Goal: Transaction & Acquisition: Purchase product/service

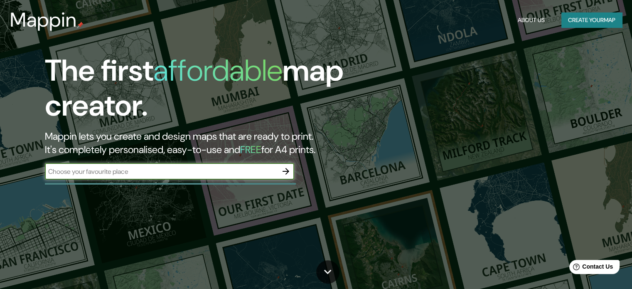
click at [86, 170] on input "text" at bounding box center [161, 172] width 233 height 10
type input "Guaymas"
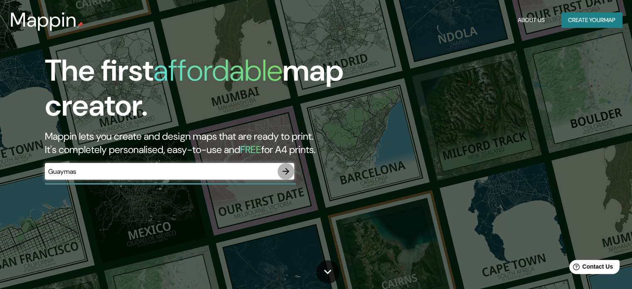
click at [286, 168] on icon "button" at bounding box center [285, 171] width 7 height 7
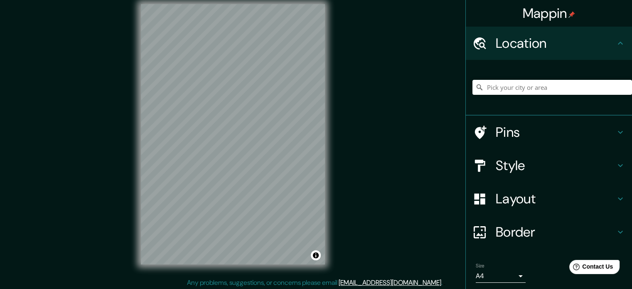
scroll to position [11, 0]
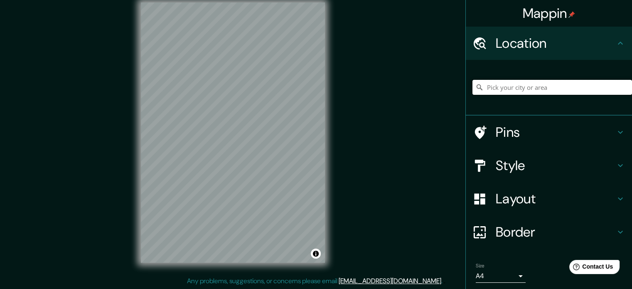
click at [559, 87] on input "Pick your city or area" at bounding box center [551, 87] width 159 height 15
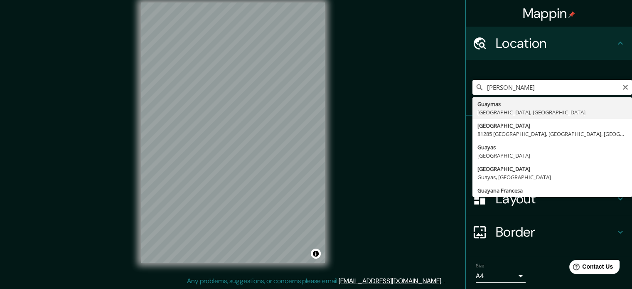
type input "Guaymas, [GEOGRAPHIC_DATA], [GEOGRAPHIC_DATA]"
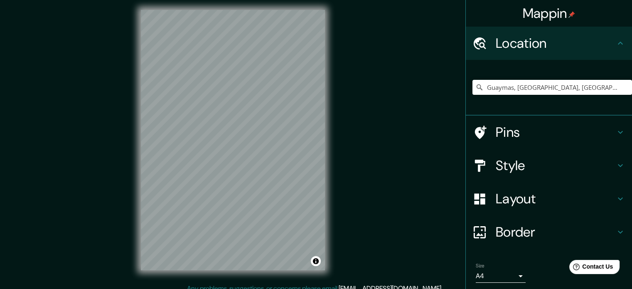
scroll to position [0, 0]
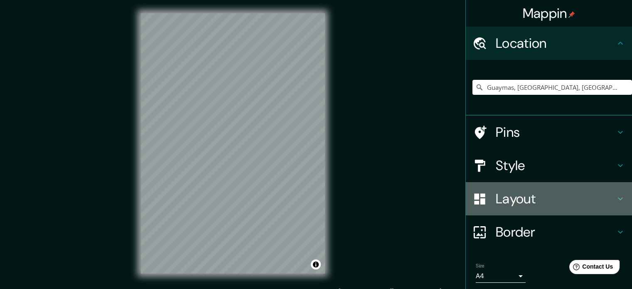
click at [619, 197] on div "Layout" at bounding box center [549, 198] width 166 height 33
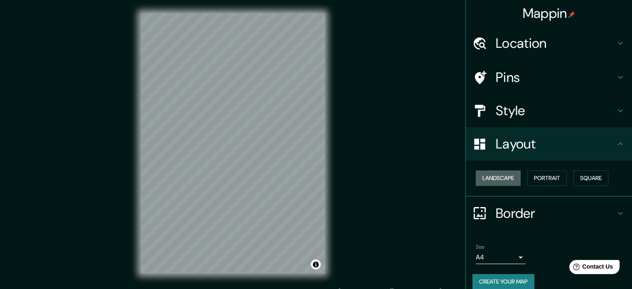
click at [501, 180] on button "Landscape" at bounding box center [497, 177] width 45 height 15
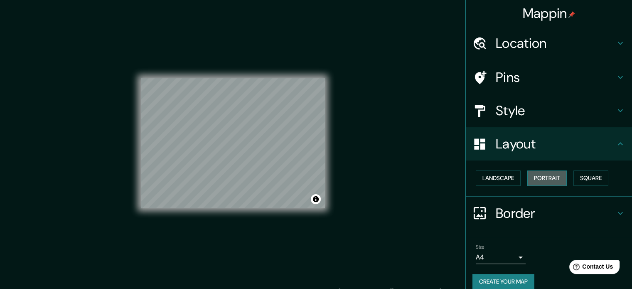
click at [545, 175] on button "Portrait" at bounding box center [546, 177] width 39 height 15
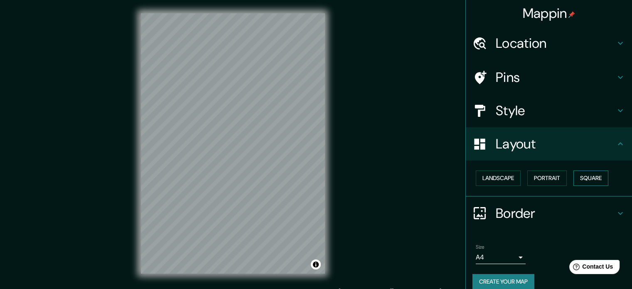
click at [582, 176] on button "Square" at bounding box center [590, 177] width 35 height 15
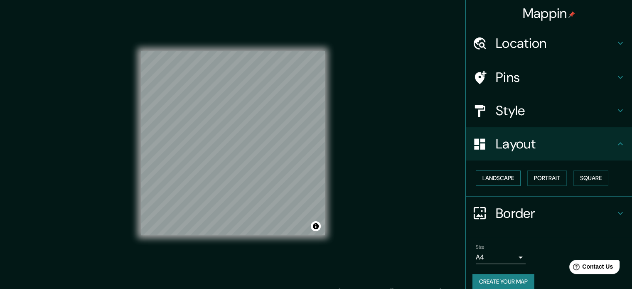
click at [502, 179] on button "Landscape" at bounding box center [497, 177] width 45 height 15
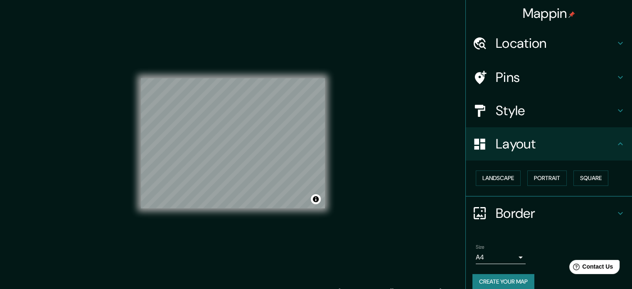
click at [613, 150] on div "Layout" at bounding box center [549, 143] width 166 height 33
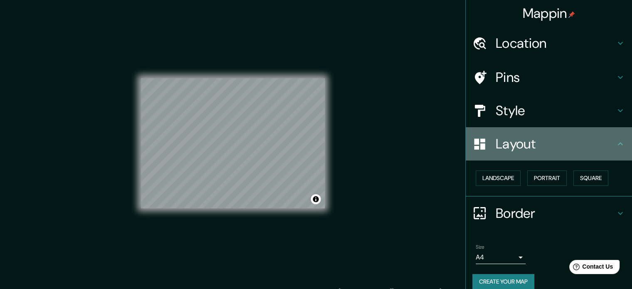
click at [616, 145] on icon at bounding box center [620, 144] width 10 height 10
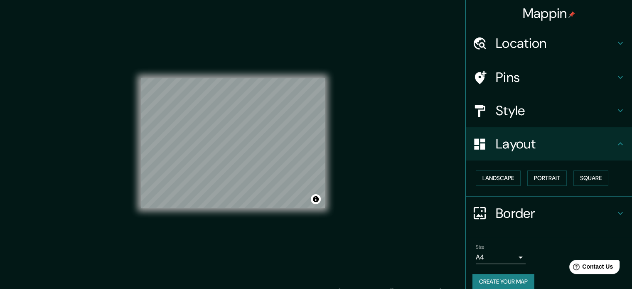
click at [610, 116] on div "Style" at bounding box center [549, 110] width 166 height 33
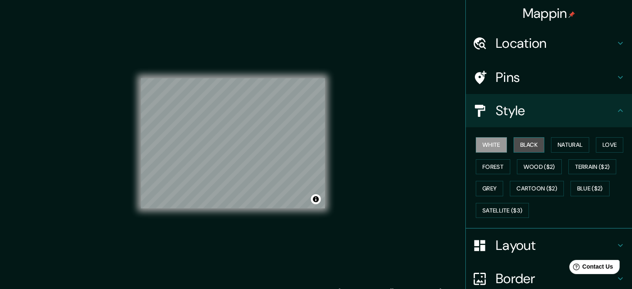
click at [531, 144] on button "Black" at bounding box center [528, 144] width 31 height 15
click at [495, 146] on button "White" at bounding box center [490, 144] width 31 height 15
click at [561, 140] on button "Natural" at bounding box center [570, 144] width 38 height 15
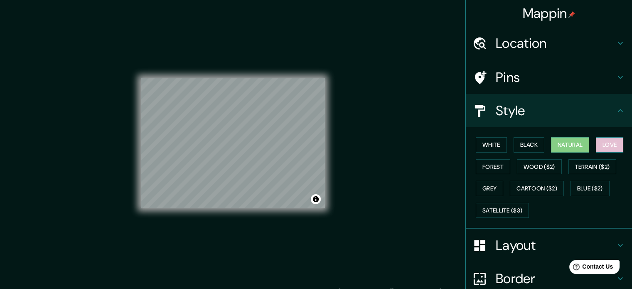
click at [608, 142] on button "Love" at bounding box center [609, 144] width 27 height 15
click at [482, 169] on button "Forest" at bounding box center [492, 166] width 34 height 15
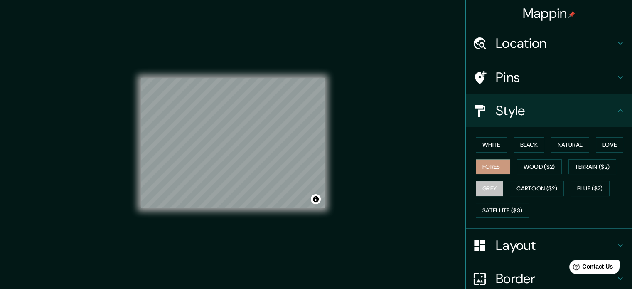
click at [481, 186] on button "Grey" at bounding box center [488, 188] width 27 height 15
click at [539, 167] on button "Wood ($2)" at bounding box center [539, 166] width 45 height 15
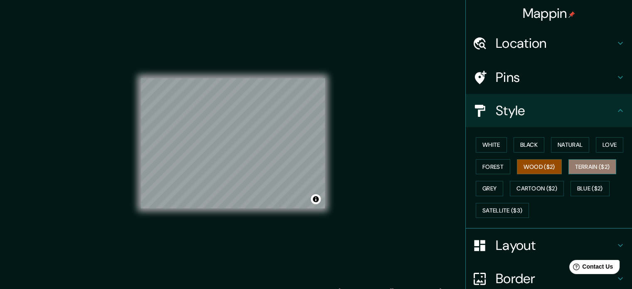
click at [588, 166] on button "Terrain ($2)" at bounding box center [592, 166] width 48 height 15
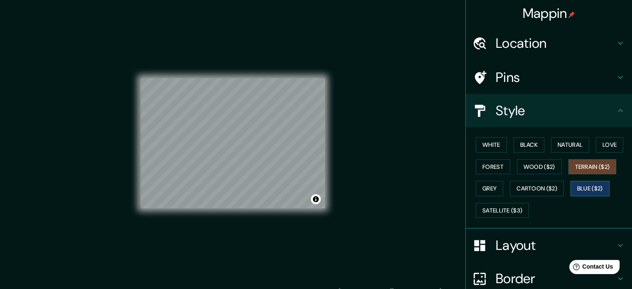
click at [581, 185] on button "Blue ($2)" at bounding box center [589, 188] width 39 height 15
click at [542, 191] on button "Cartoon ($2)" at bounding box center [537, 188] width 54 height 15
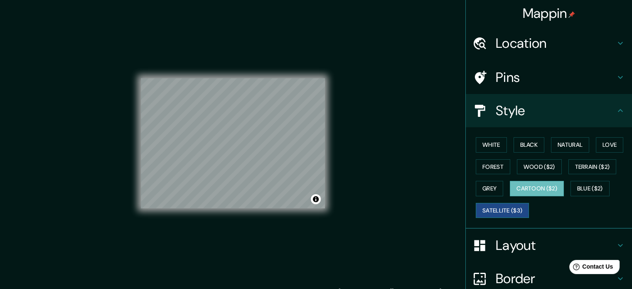
click at [490, 209] on button "Satellite ($3)" at bounding box center [501, 210] width 53 height 15
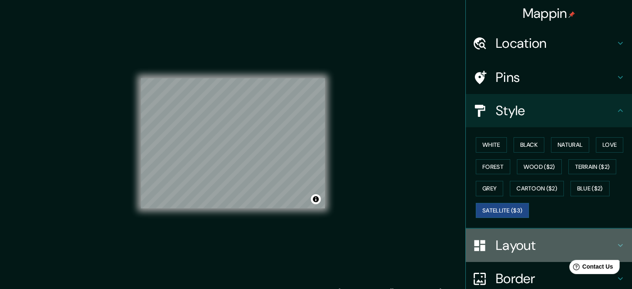
click at [587, 238] on h4 "Layout" at bounding box center [555, 245] width 120 height 17
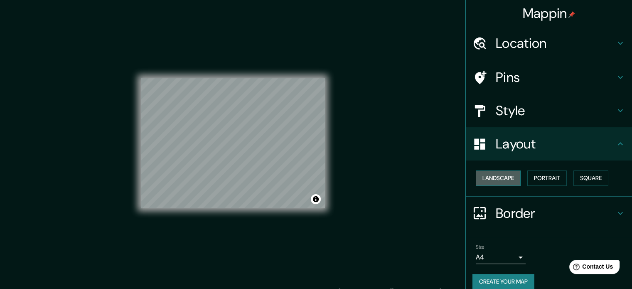
click at [497, 177] on button "Landscape" at bounding box center [497, 177] width 45 height 15
click at [580, 174] on button "Square" at bounding box center [590, 177] width 35 height 15
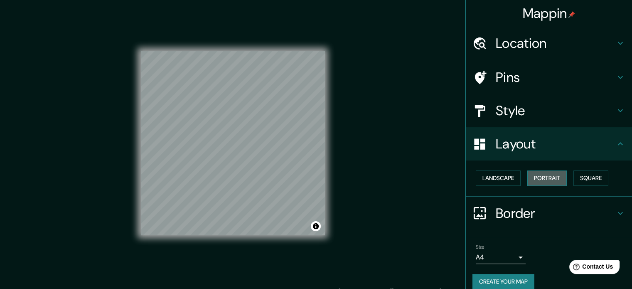
click at [544, 176] on button "Portrait" at bounding box center [546, 177] width 39 height 15
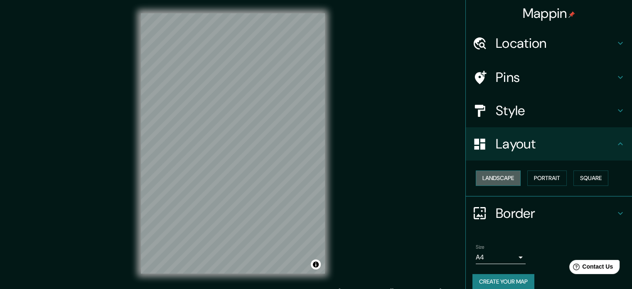
click at [506, 181] on button "Landscape" at bounding box center [497, 177] width 45 height 15
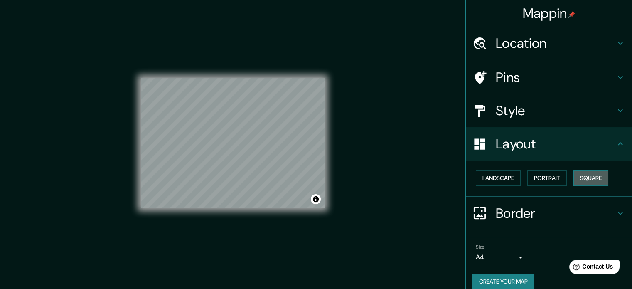
click at [593, 174] on button "Square" at bounding box center [590, 177] width 35 height 15
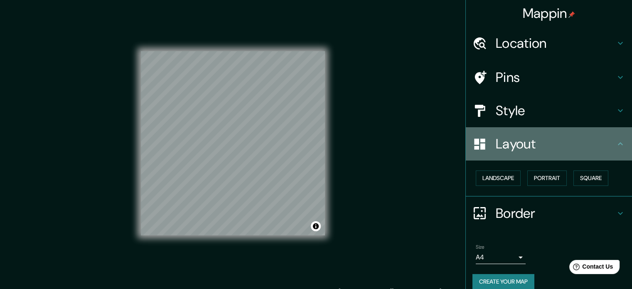
click at [615, 139] on icon at bounding box center [620, 144] width 10 height 10
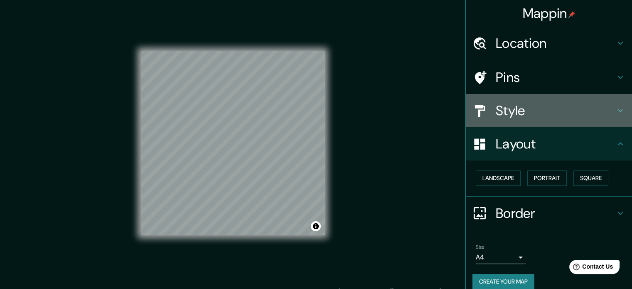
click at [606, 113] on h4 "Style" at bounding box center [555, 110] width 120 height 17
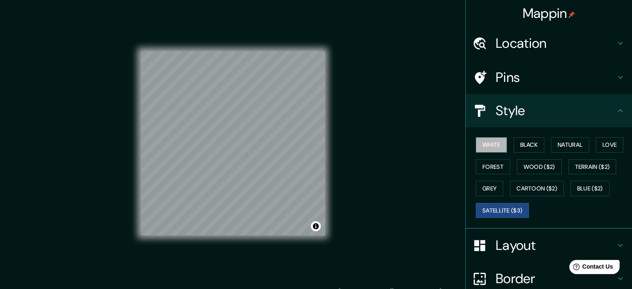
click at [481, 140] on button "White" at bounding box center [490, 144] width 31 height 15
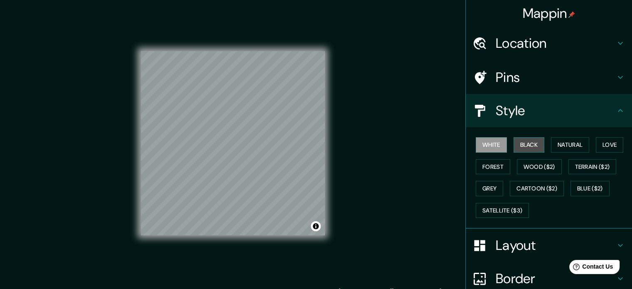
click at [523, 149] on button "Black" at bounding box center [528, 144] width 31 height 15
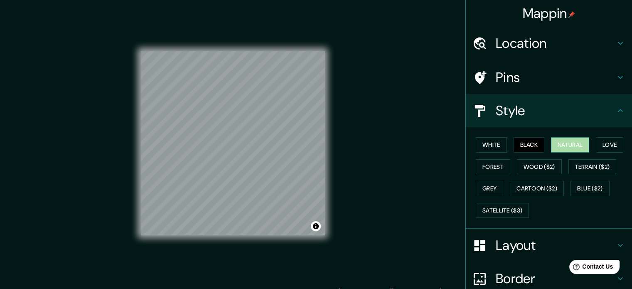
click at [563, 147] on button "Natural" at bounding box center [570, 144] width 38 height 15
click at [596, 149] on button "Love" at bounding box center [609, 144] width 27 height 15
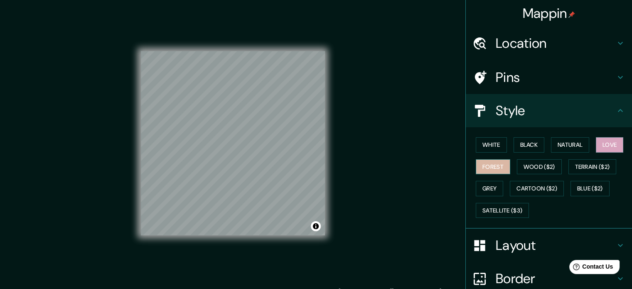
click at [487, 162] on button "Forest" at bounding box center [492, 166] width 34 height 15
click at [483, 185] on button "Grey" at bounding box center [488, 188] width 27 height 15
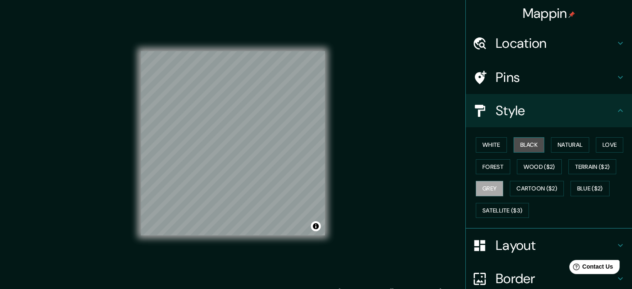
click at [529, 147] on button "Black" at bounding box center [528, 144] width 31 height 15
click at [497, 146] on button "White" at bounding box center [490, 144] width 31 height 15
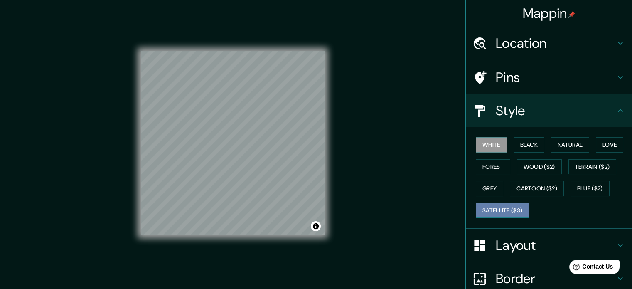
click at [479, 205] on button "Satellite ($3)" at bounding box center [501, 210] width 53 height 15
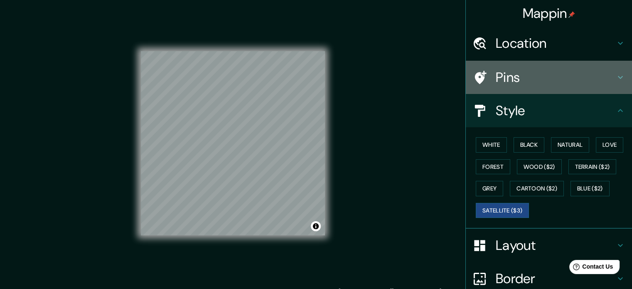
click at [517, 83] on h4 "Pins" at bounding box center [555, 77] width 120 height 17
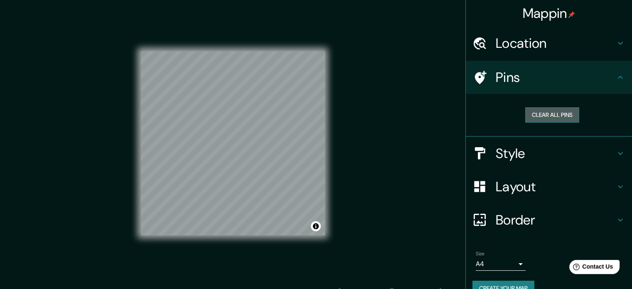
click at [547, 114] on button "Clear all pins" at bounding box center [552, 114] width 54 height 15
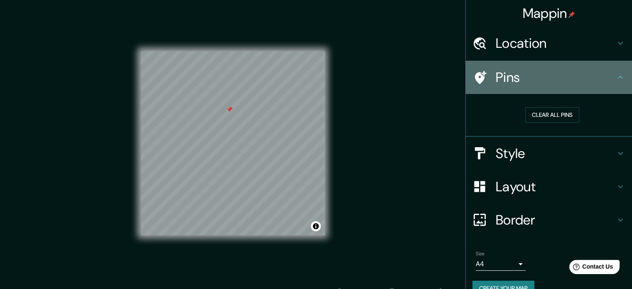
click at [600, 80] on h4 "Pins" at bounding box center [555, 77] width 120 height 17
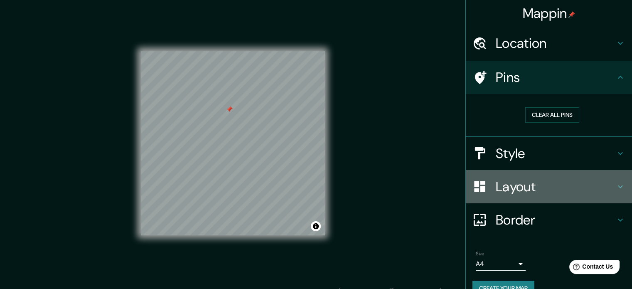
click at [524, 184] on h4 "Layout" at bounding box center [555, 186] width 120 height 17
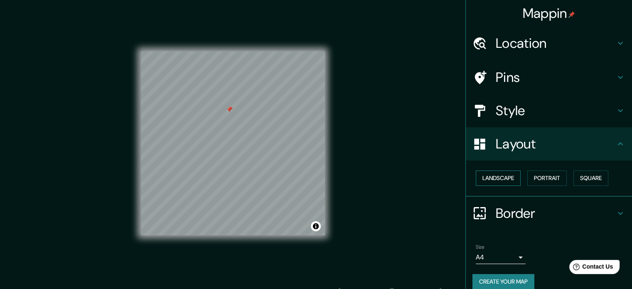
click at [490, 176] on button "Landscape" at bounding box center [497, 177] width 45 height 15
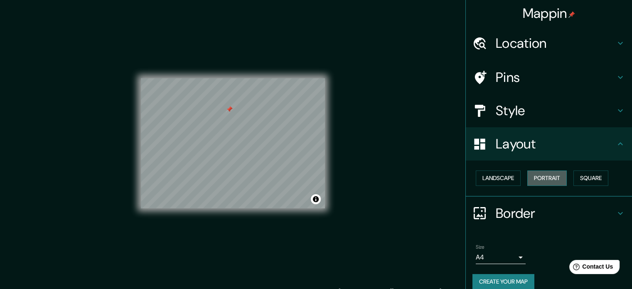
click at [540, 175] on button "Portrait" at bounding box center [546, 177] width 39 height 15
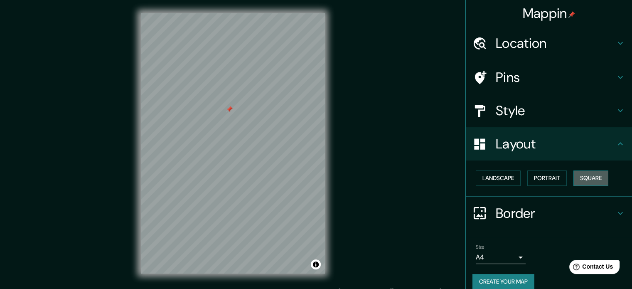
click at [583, 175] on button "Square" at bounding box center [590, 177] width 35 height 15
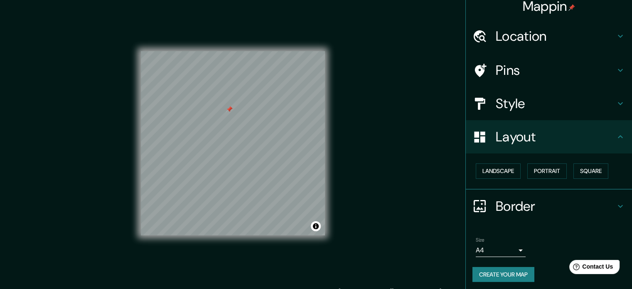
scroll to position [9, 0]
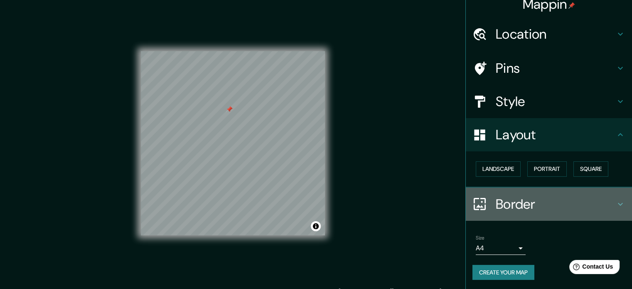
click at [504, 198] on h4 "Border" at bounding box center [555, 204] width 120 height 17
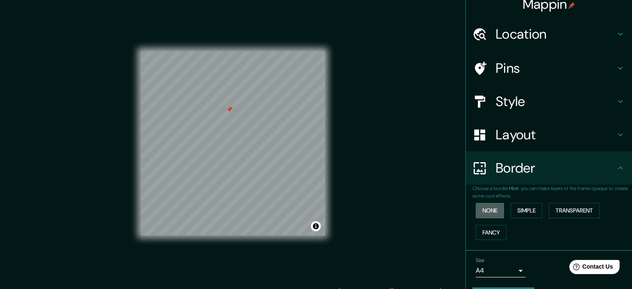
click at [486, 208] on button "None" at bounding box center [489, 210] width 28 height 15
click at [529, 209] on button "Simple" at bounding box center [526, 210] width 32 height 15
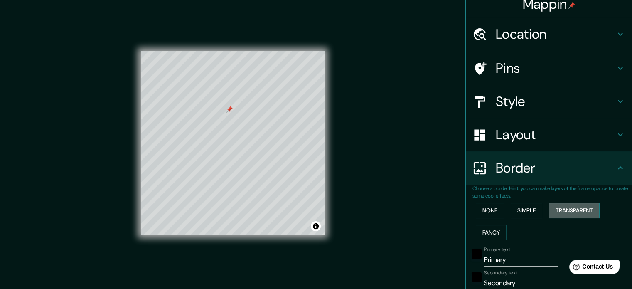
click at [560, 206] on button "Transparent" at bounding box center [574, 210] width 51 height 15
click at [475, 232] on button "Fancy" at bounding box center [490, 232] width 31 height 15
click at [484, 205] on button "None" at bounding box center [489, 210] width 28 height 15
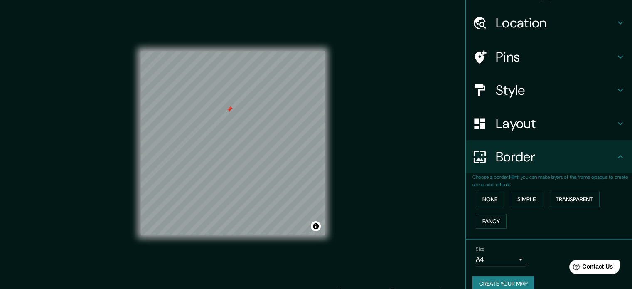
scroll to position [32, 0]
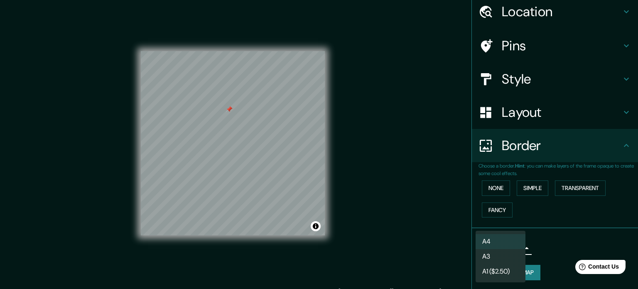
click at [515, 245] on body "Mappin Location [GEOGRAPHIC_DATA], [GEOGRAPHIC_DATA], [GEOGRAPHIC_DATA] Pins St…" at bounding box center [319, 144] width 638 height 289
click at [551, 235] on div at bounding box center [319, 144] width 638 height 289
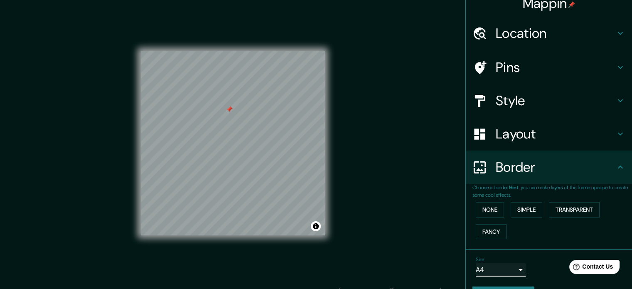
scroll to position [0, 0]
